Goal: Information Seeking & Learning: Learn about a topic

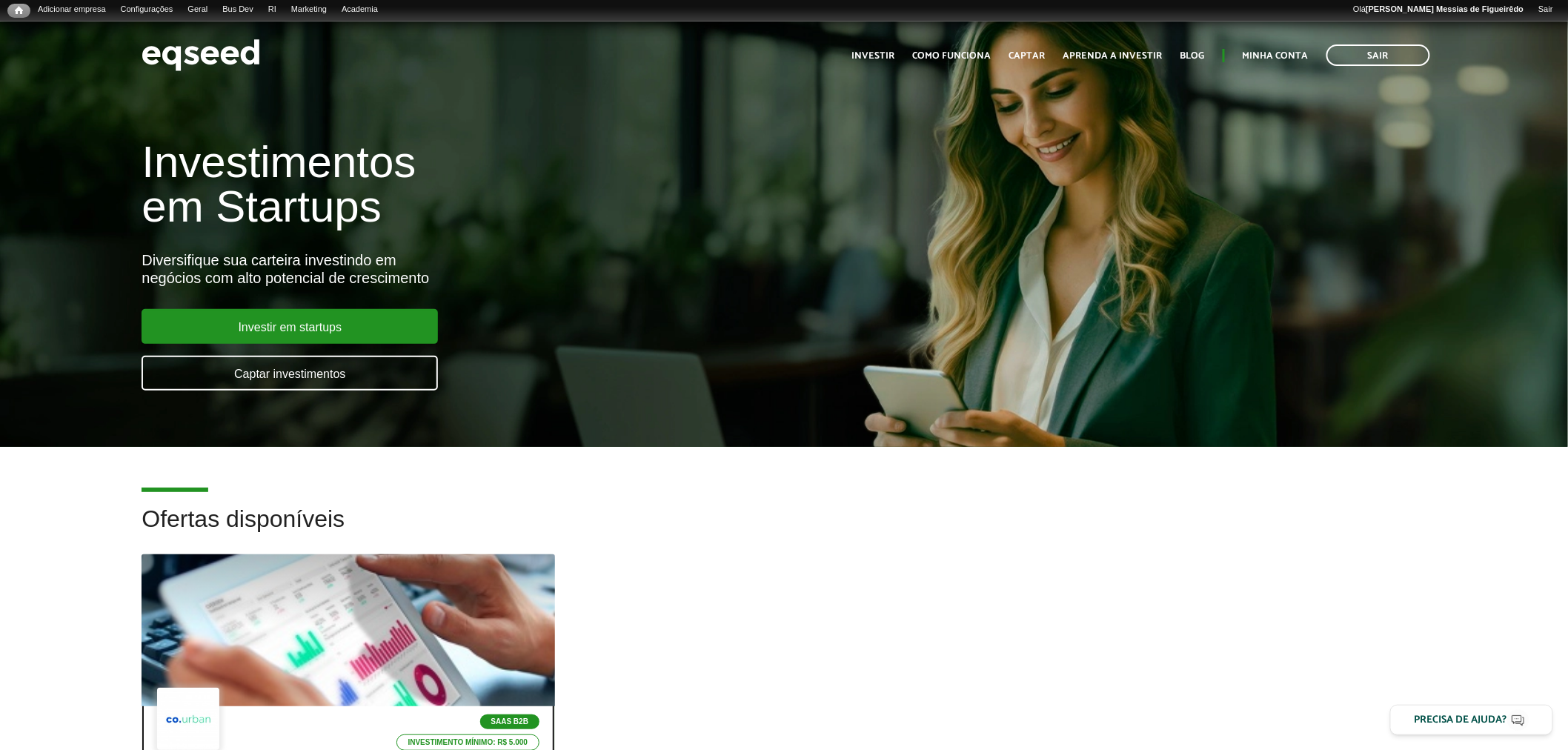
click at [360, 637] on div at bounding box center [348, 630] width 496 height 182
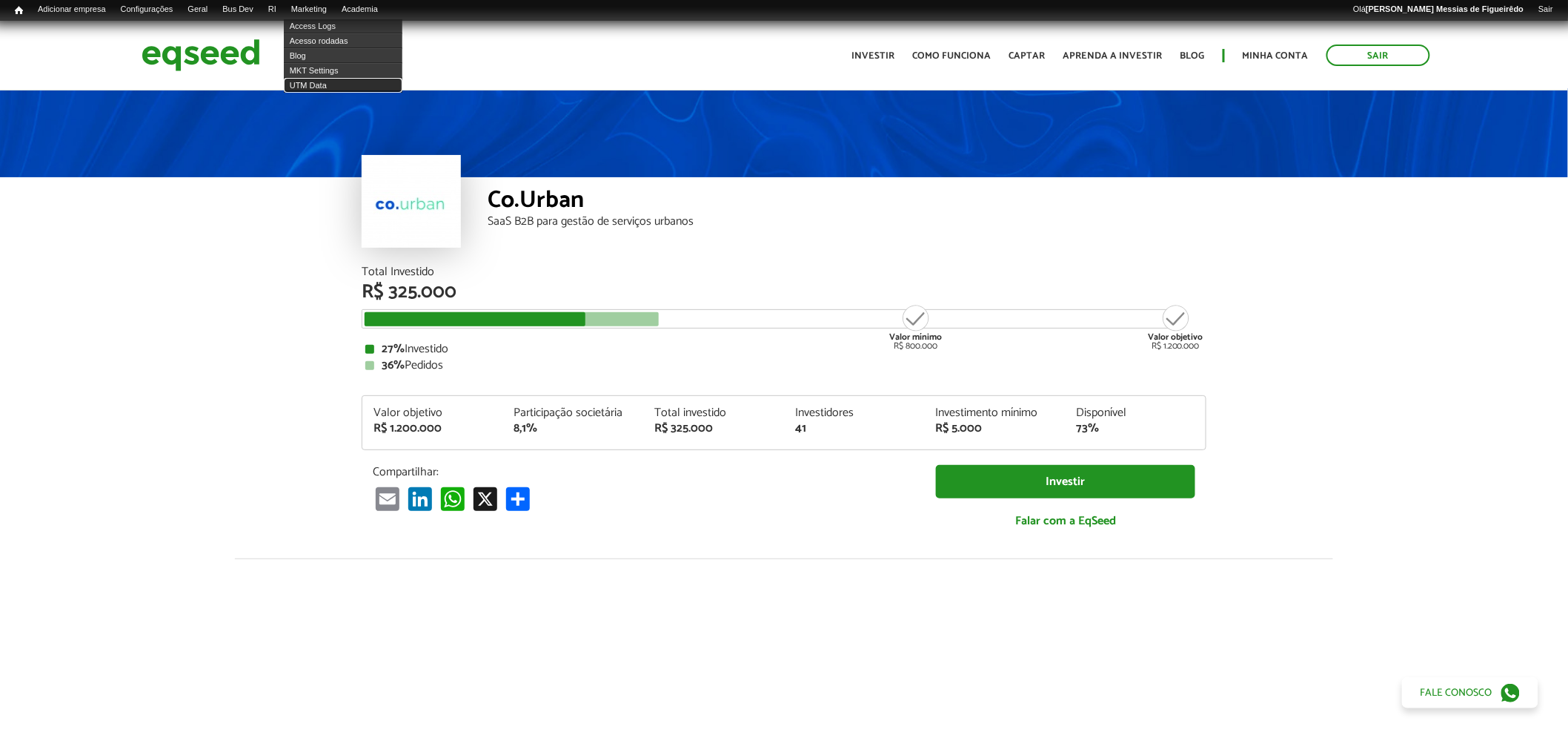
click at [323, 86] on link "UTM Data" at bounding box center [343, 85] width 119 height 15
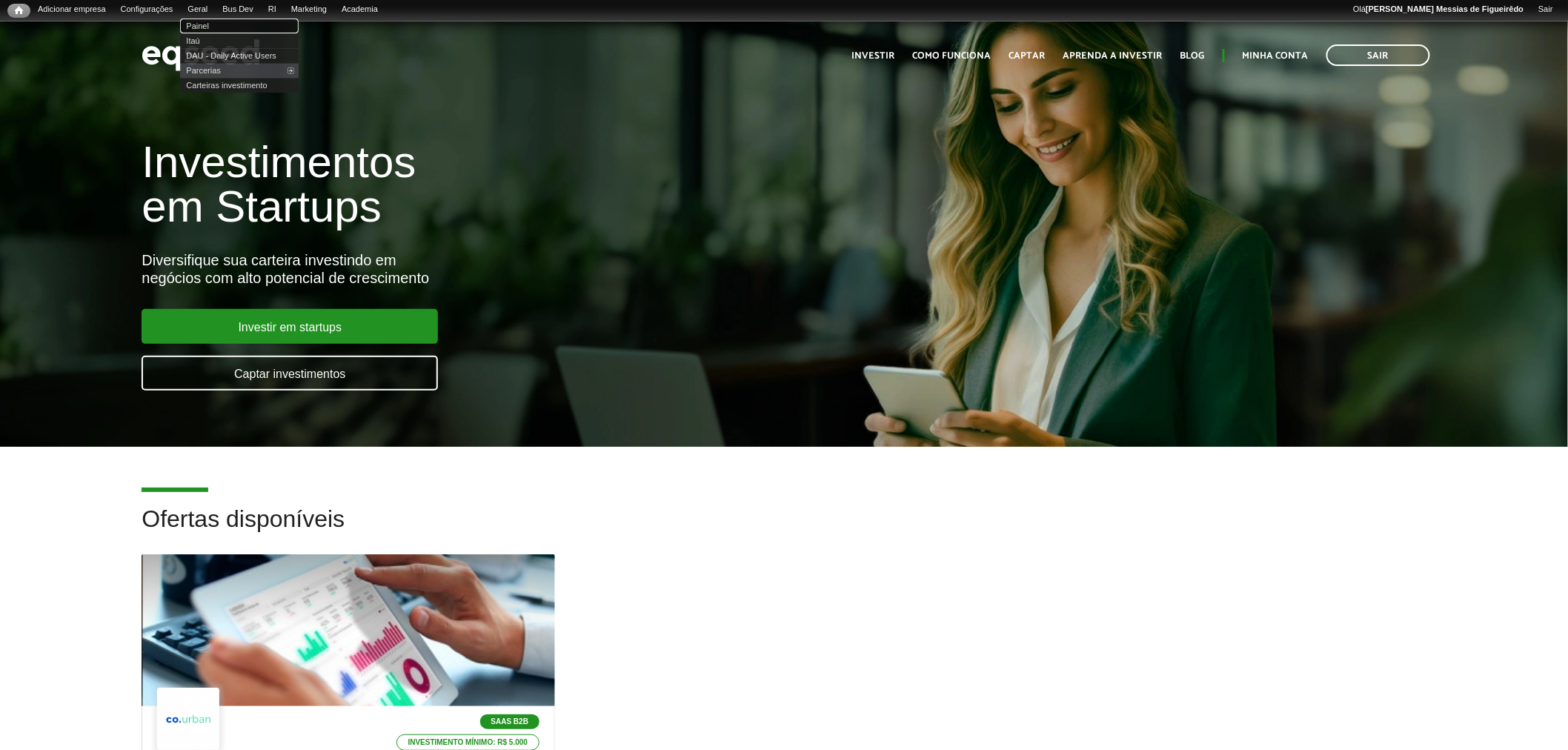
click at [213, 20] on link "Painel" at bounding box center [239, 26] width 119 height 15
